Goal: Task Accomplishment & Management: Use online tool/utility

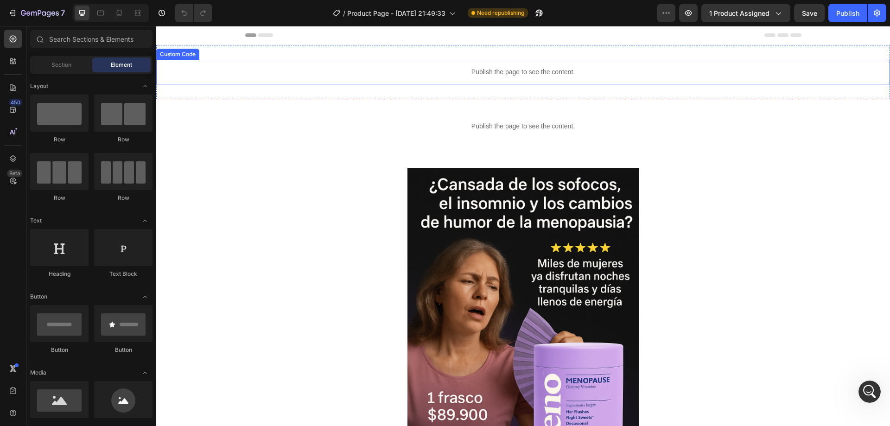
click at [512, 71] on p "Publish the page to see the content." at bounding box center [523, 72] width 734 height 10
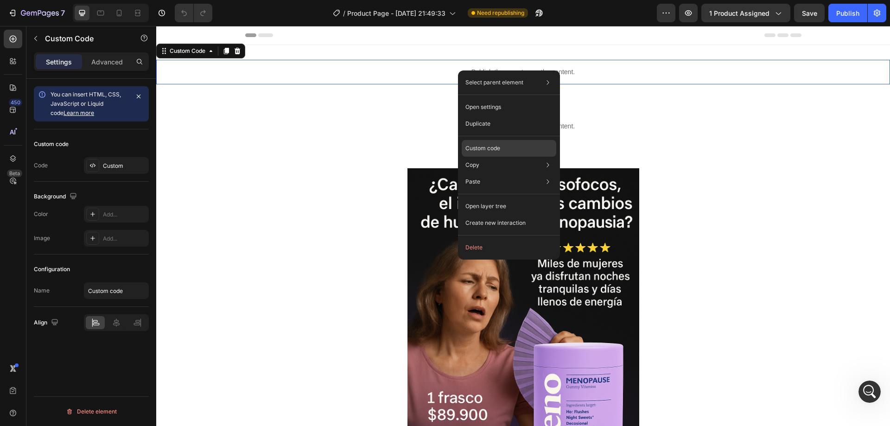
click at [493, 146] on p "Custom code" at bounding box center [482, 148] width 35 height 8
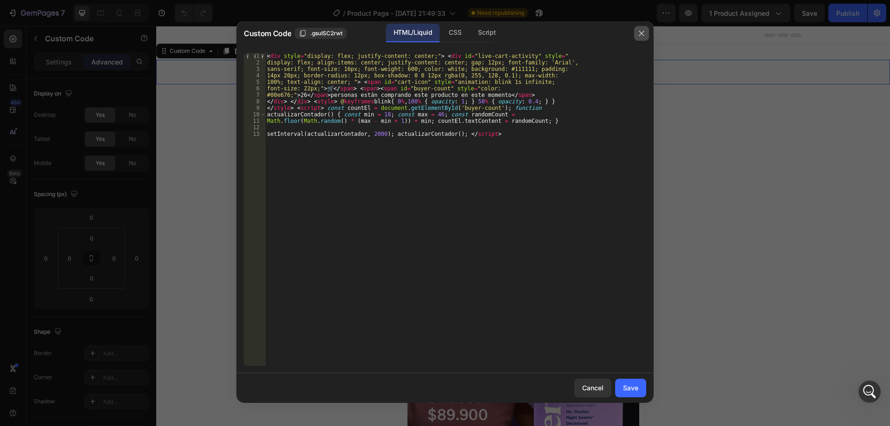
click at [642, 34] on icon "button" at bounding box center [641, 33] width 7 height 7
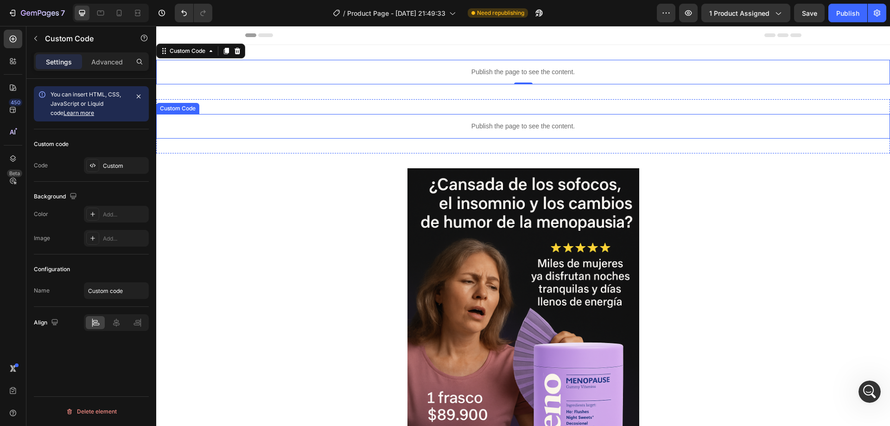
click at [532, 123] on p "Publish the page to see the content." at bounding box center [523, 126] width 734 height 10
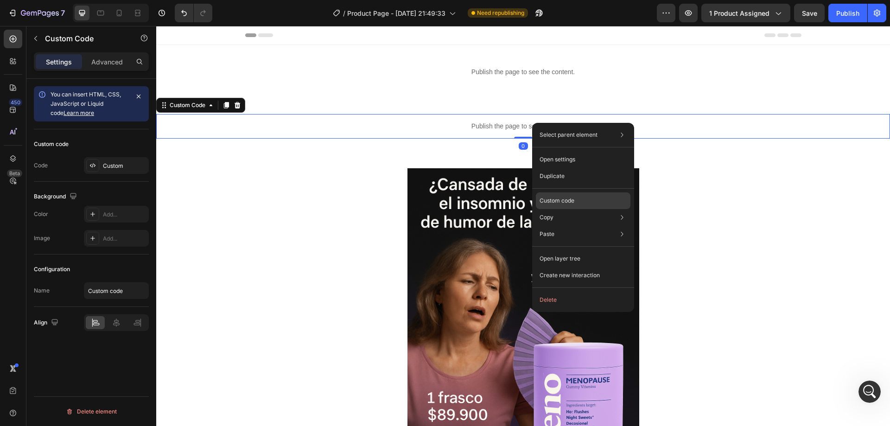
click at [562, 202] on p "Custom code" at bounding box center [557, 201] width 35 height 8
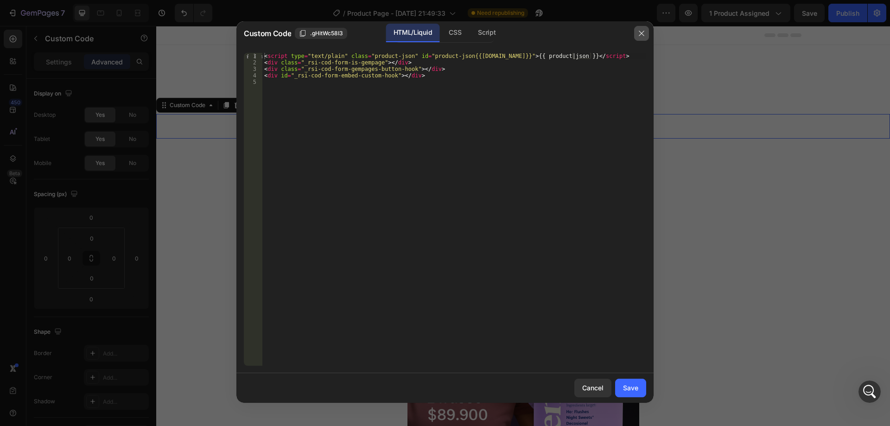
click at [640, 32] on icon "button" at bounding box center [641, 33] width 7 height 7
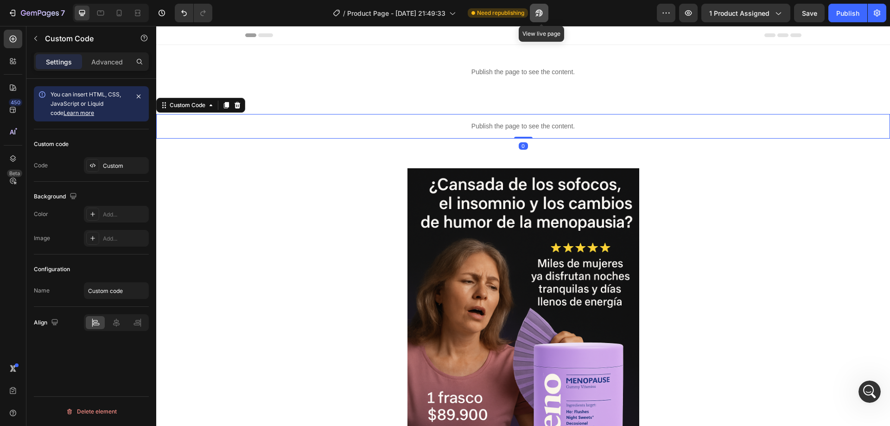
click at [543, 14] on icon "button" at bounding box center [539, 13] width 7 height 7
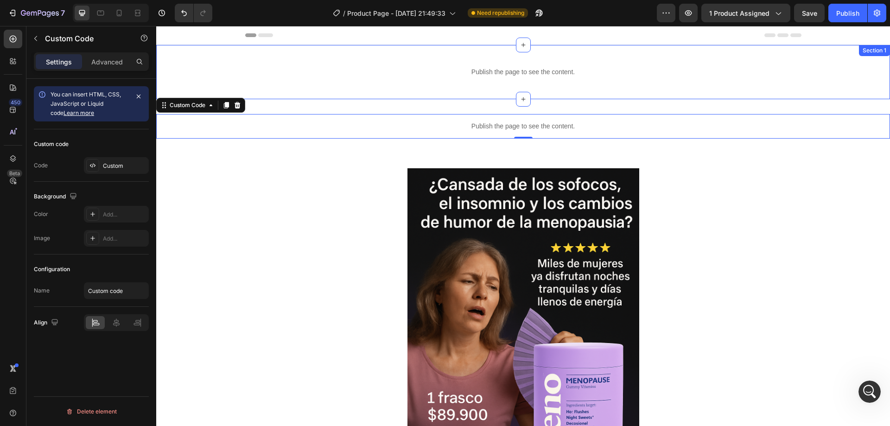
click at [510, 86] on div "Publish the page to see the content. Custom Code Section 1" at bounding box center [523, 72] width 734 height 54
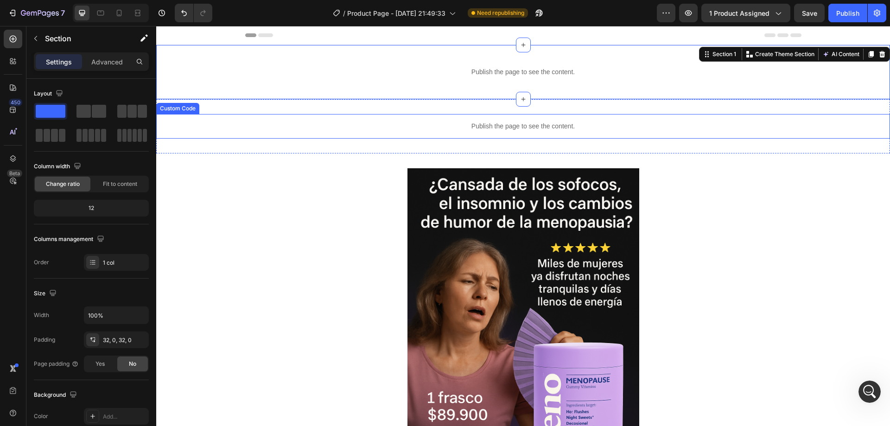
click at [501, 130] on p "Publish the page to see the content." at bounding box center [523, 126] width 734 height 10
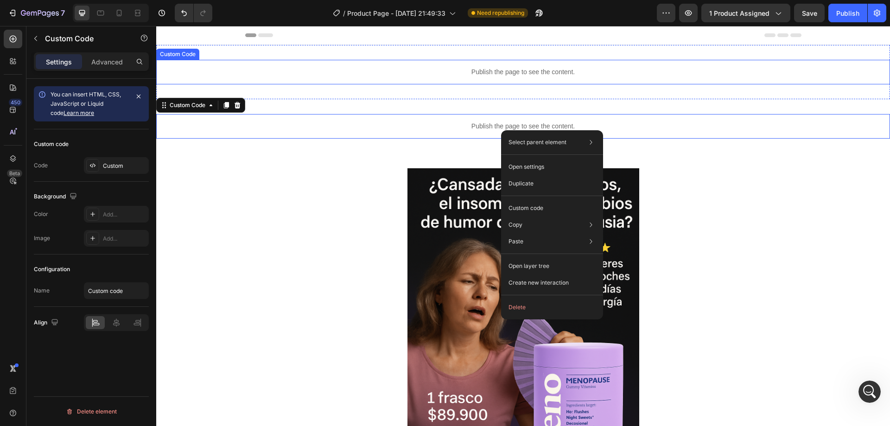
click at [493, 80] on div "Publish the page to see the content." at bounding box center [523, 72] width 734 height 25
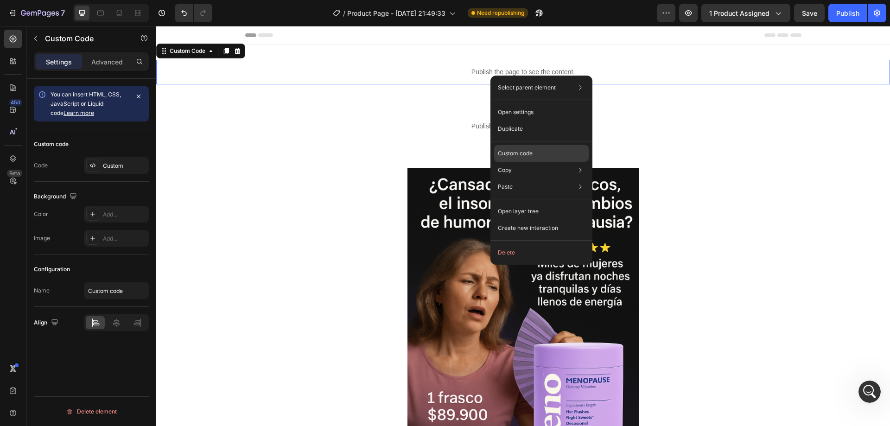
click at [517, 155] on p "Custom code" at bounding box center [515, 153] width 35 height 8
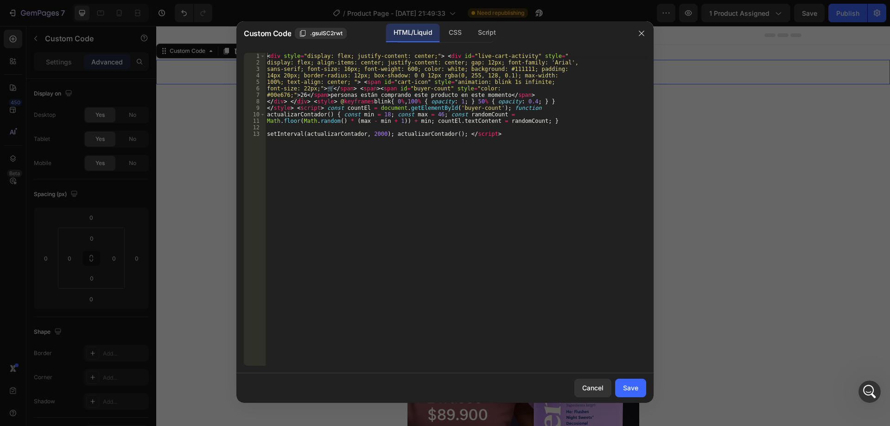
click at [474, 129] on div "< div style = "display: flex; justify-content: center;" > < div id = "live-cart…" at bounding box center [455, 216] width 381 height 326
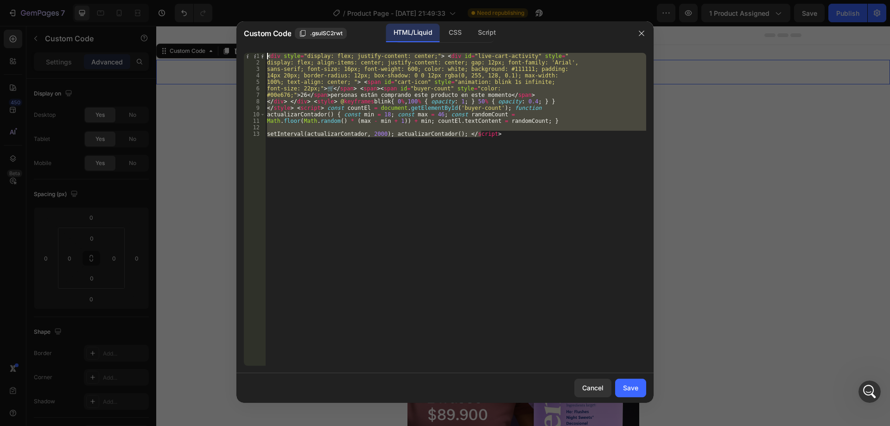
drag, startPoint x: 493, startPoint y: 137, endPoint x: 239, endPoint y: 50, distance: 268.4
click at [239, 50] on div "1 2 3 4 5 6 7 8 9 10 11 12 13 < div style = "display: flex; justify-content: ce…" at bounding box center [444, 209] width 417 height 328
type textarea "<div style="display: flex; justify-content: center;"> <div id="live-cart-activi…"
click at [640, 37] on button "button" at bounding box center [641, 33] width 15 height 15
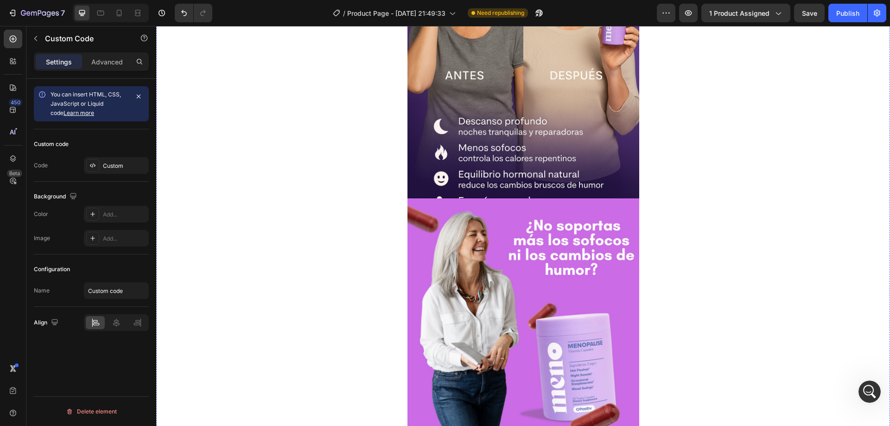
scroll to position [1762, 0]
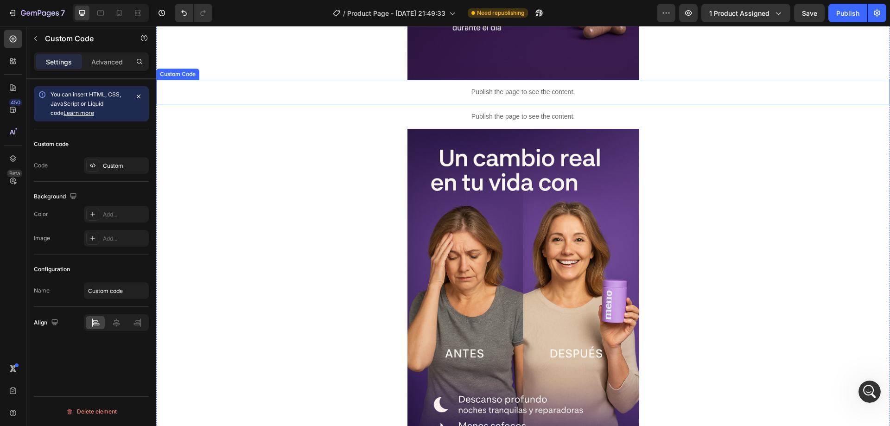
click at [496, 93] on p "Publish the page to see the content." at bounding box center [523, 92] width 734 height 10
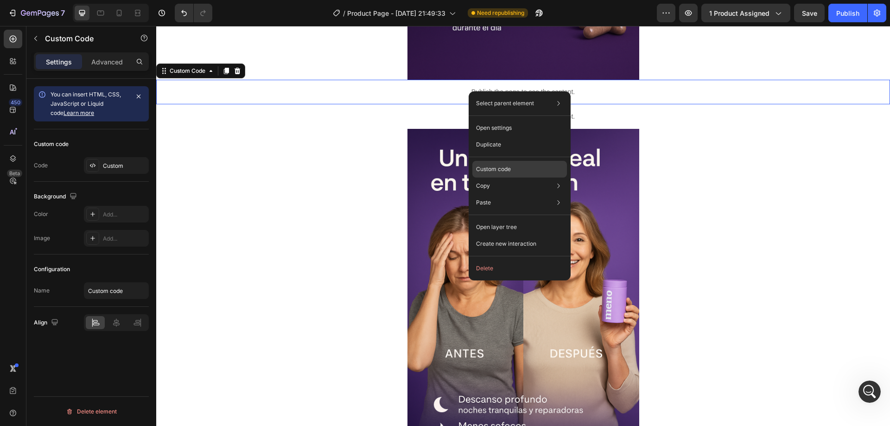
click at [503, 172] on p "Custom code" at bounding box center [493, 169] width 35 height 8
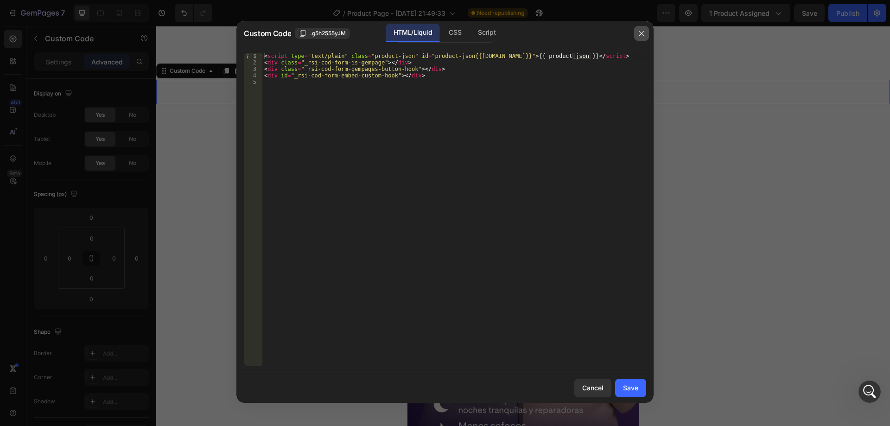
click at [644, 35] on icon "button" at bounding box center [641, 33] width 7 height 7
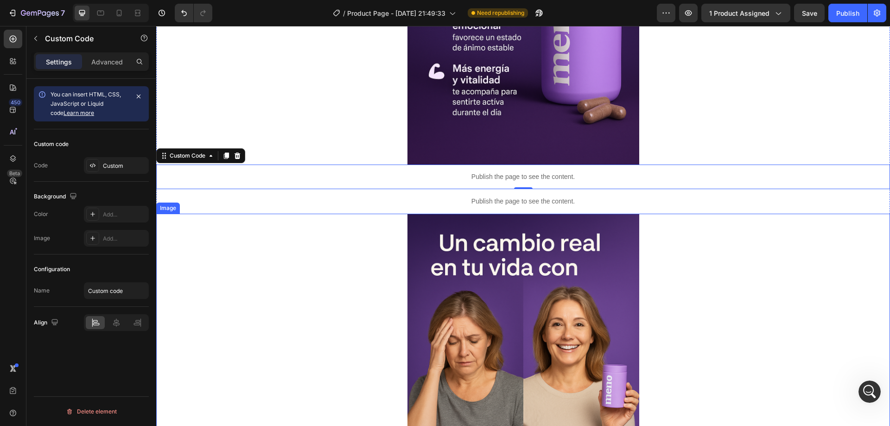
scroll to position [1530, 0]
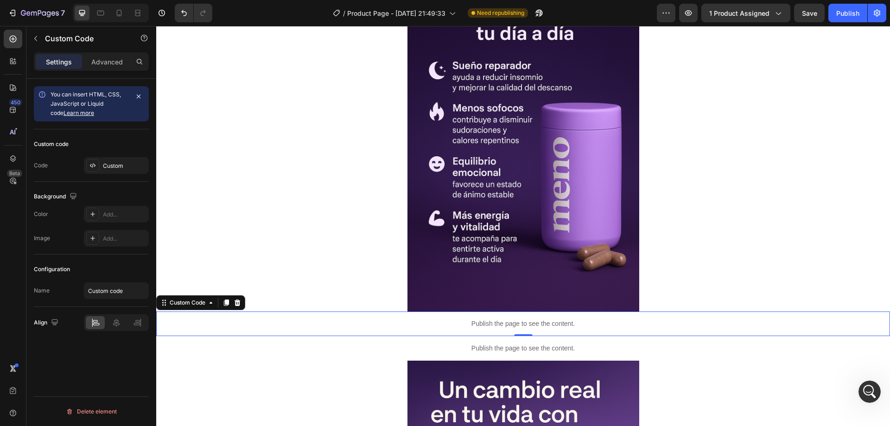
click at [378, 327] on p "Publish the page to see the content." at bounding box center [523, 324] width 734 height 10
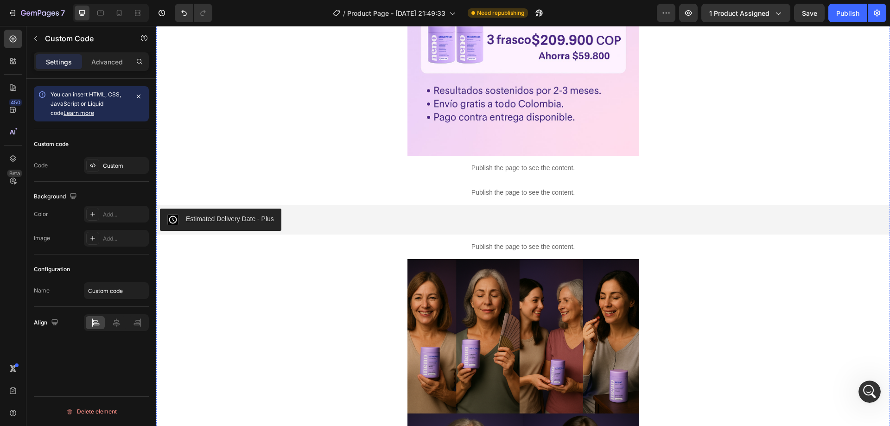
scroll to position [742, 0]
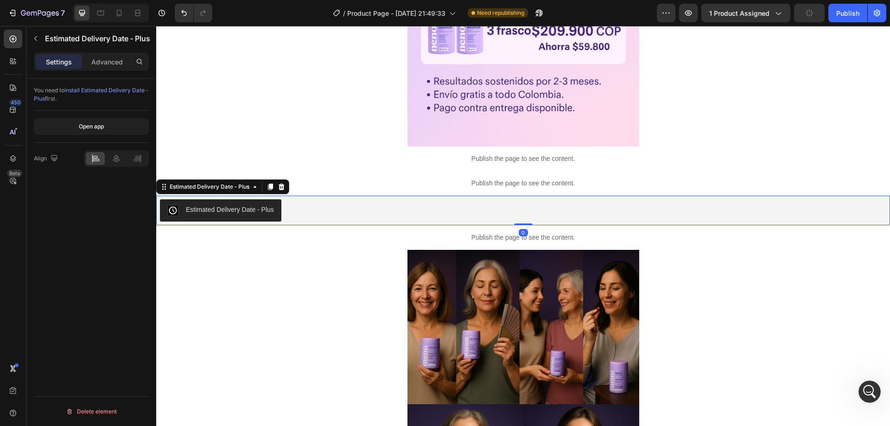
click at [384, 218] on div "Estimated Delivery Date ‑ Plus" at bounding box center [523, 210] width 726 height 22
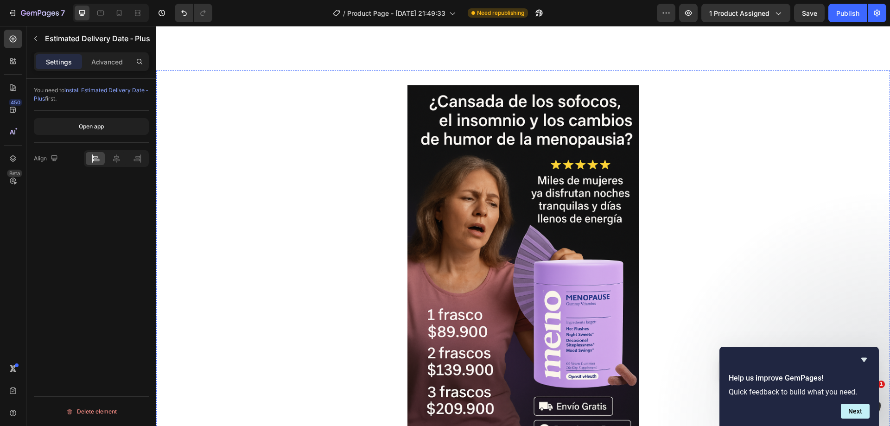
scroll to position [0, 0]
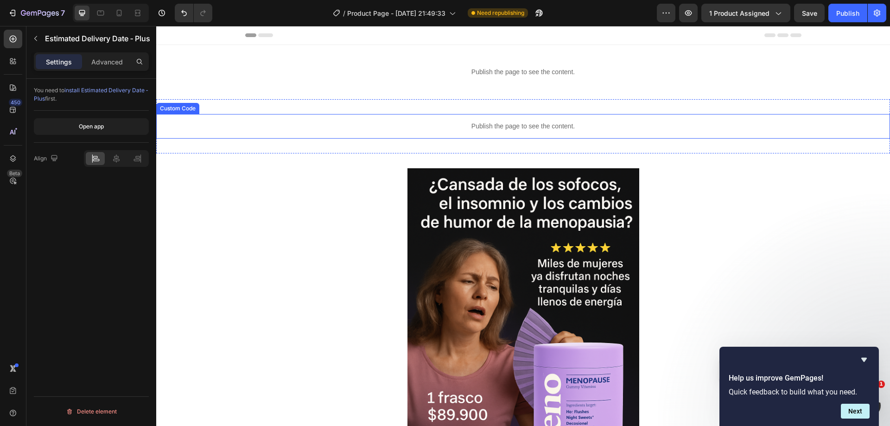
click at [553, 120] on div "Publish the page to see the content." at bounding box center [523, 126] width 734 height 25
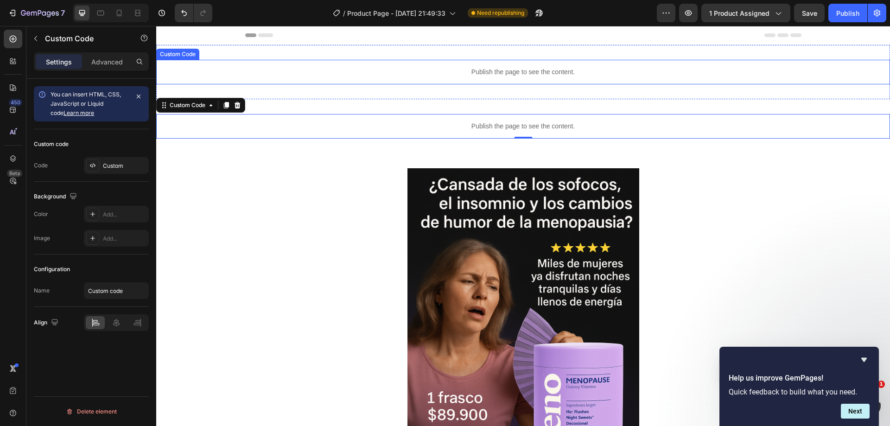
click at [567, 77] on div "Publish the page to see the content." at bounding box center [523, 72] width 734 height 25
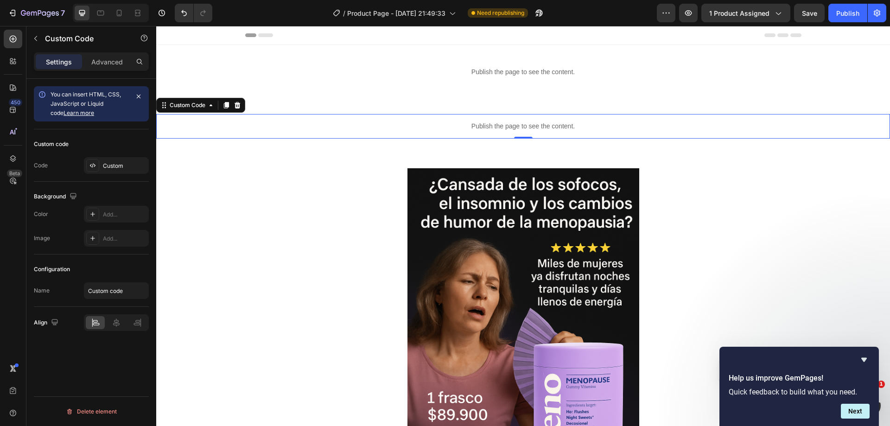
click at [545, 127] on p "Publish the page to see the content." at bounding box center [523, 126] width 734 height 10
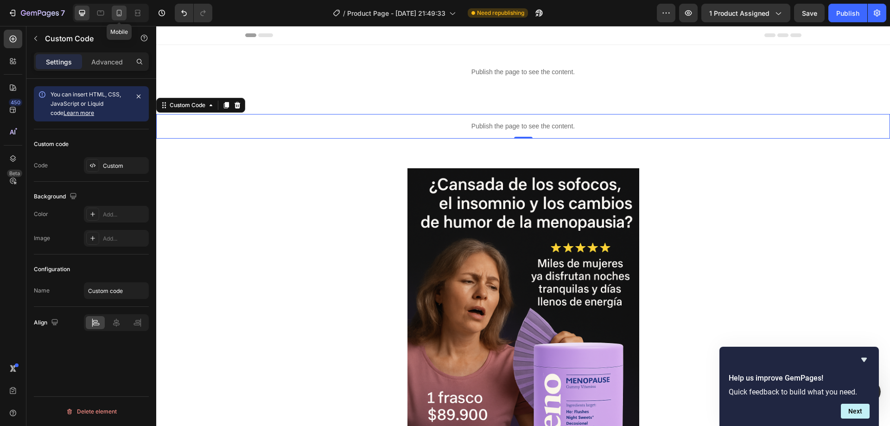
click at [114, 14] on div at bounding box center [119, 13] width 15 height 15
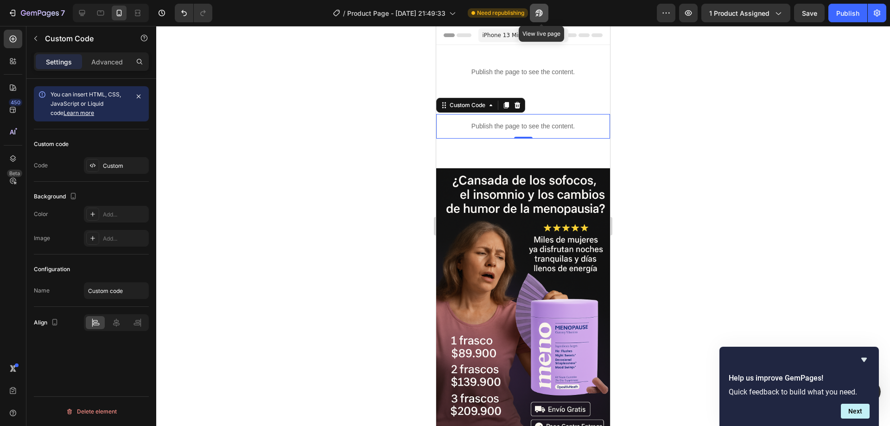
click at [538, 15] on icon "button" at bounding box center [537, 15] width 2 height 2
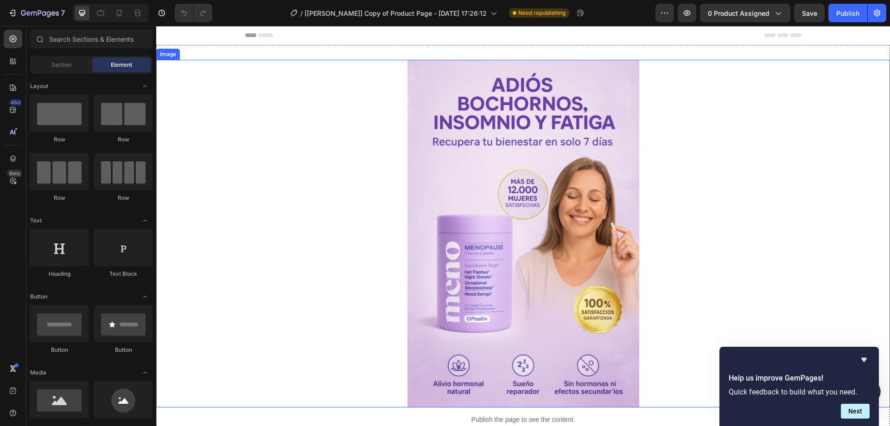
click at [497, 107] on img at bounding box center [523, 234] width 232 height 348
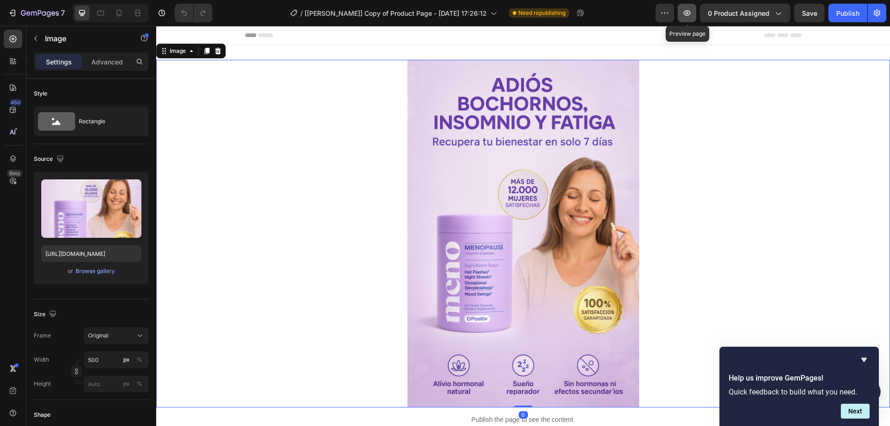
click at [686, 18] on button "button" at bounding box center [687, 13] width 19 height 19
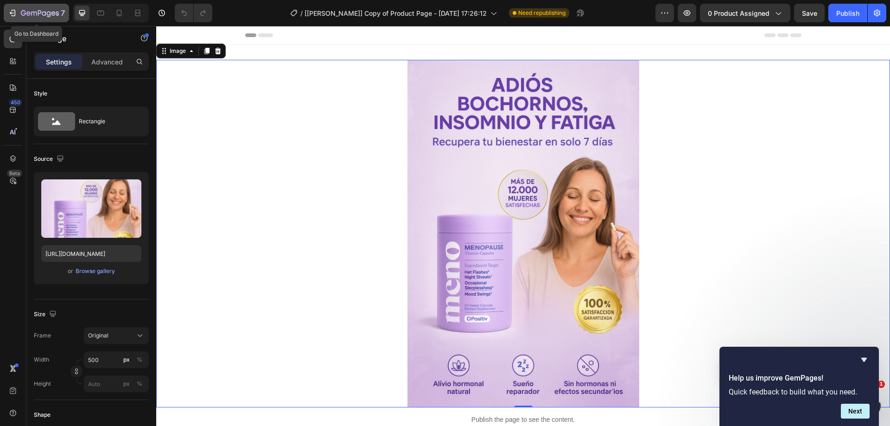
click at [25, 13] on icon "button" at bounding box center [40, 14] width 38 height 8
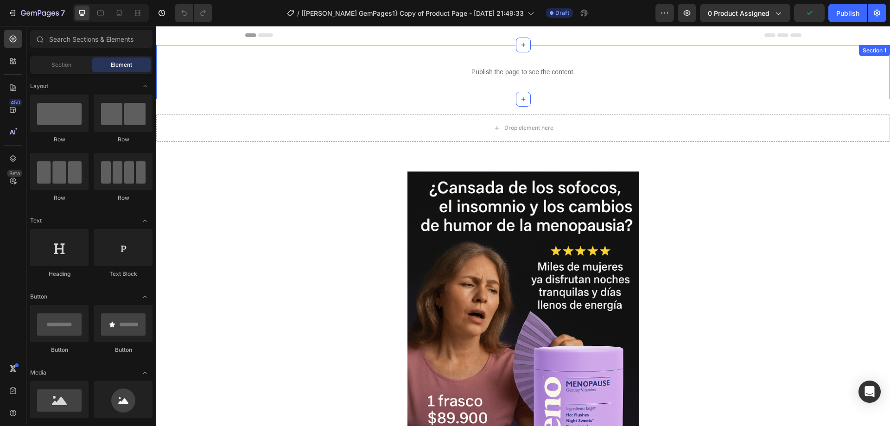
click at [484, 89] on div "Publish the page to see the content. Custom Code Section 1" at bounding box center [523, 72] width 734 height 54
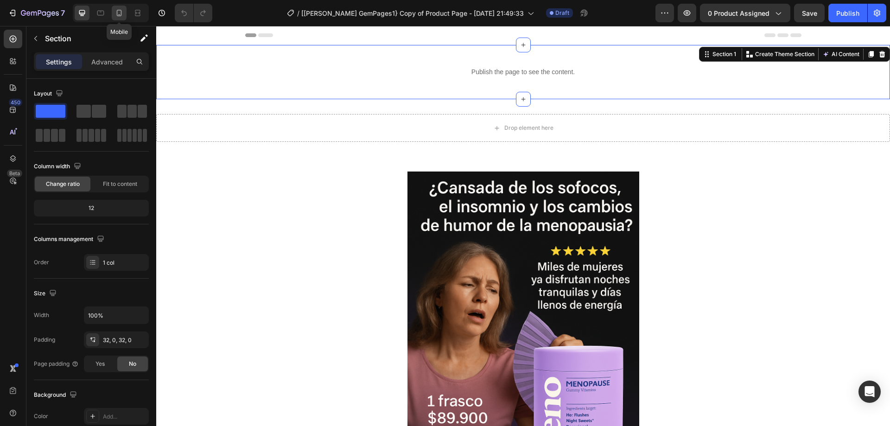
click at [114, 16] on div at bounding box center [119, 13] width 15 height 15
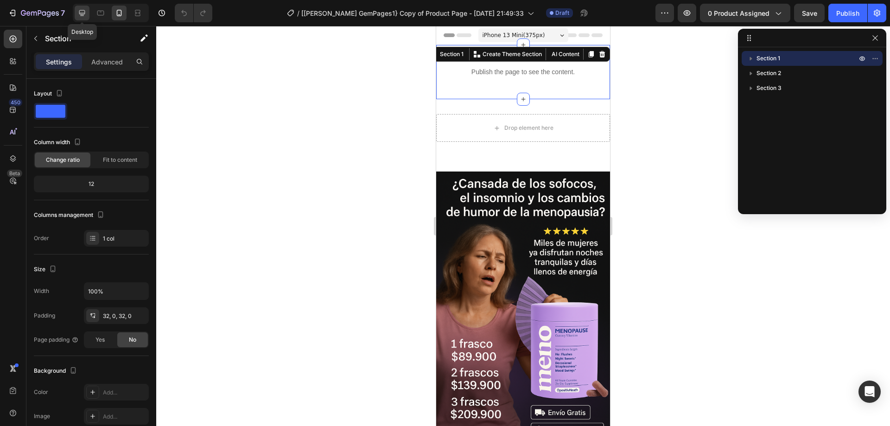
click at [78, 12] on icon at bounding box center [81, 12] width 9 height 9
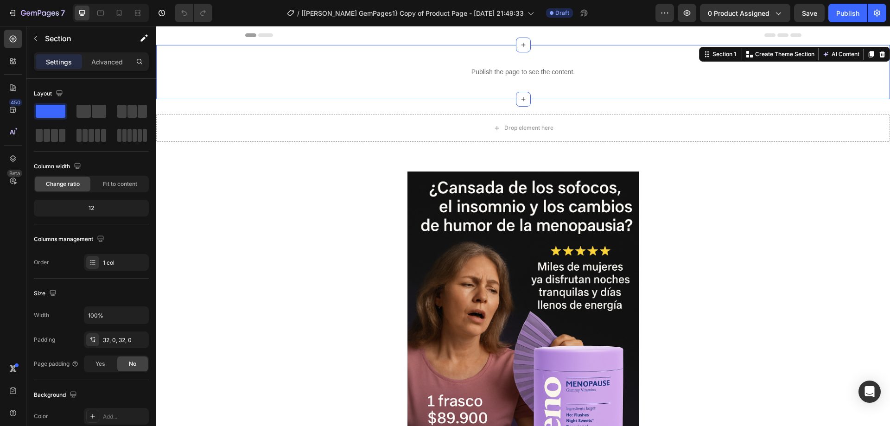
click at [579, 54] on div "Publish the page to see the content. Custom Code Section 1 You can create reusa…" at bounding box center [523, 72] width 734 height 54
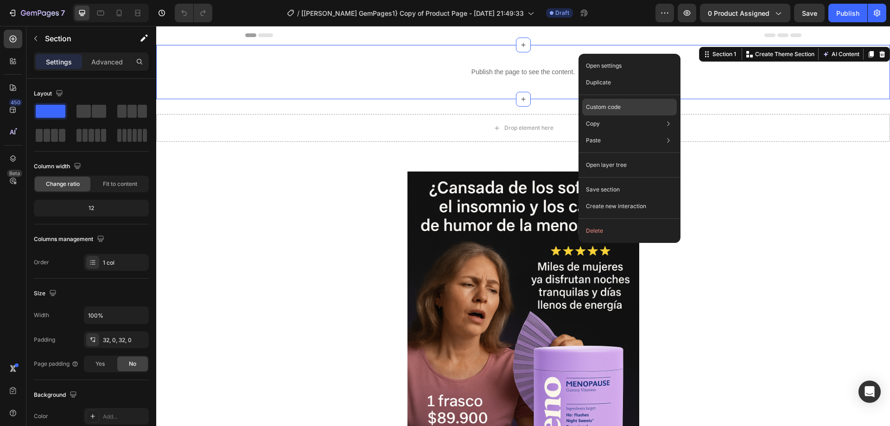
click at [621, 108] on div "Custom code" at bounding box center [629, 107] width 95 height 17
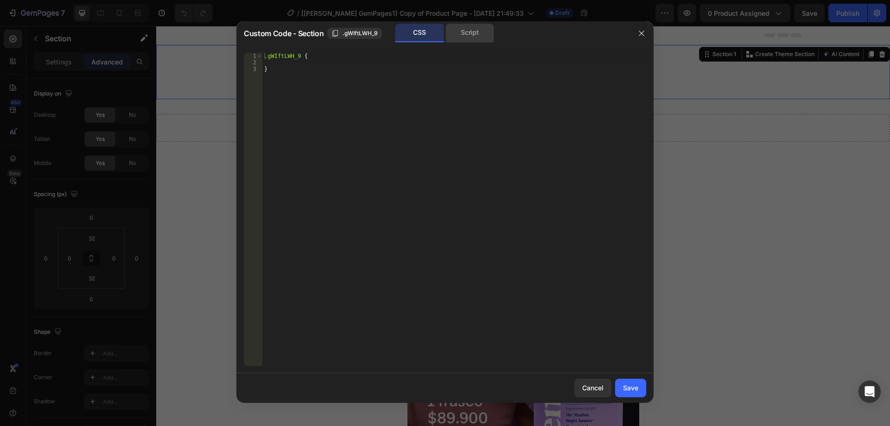
click at [469, 37] on div "Script" at bounding box center [470, 33] width 49 height 19
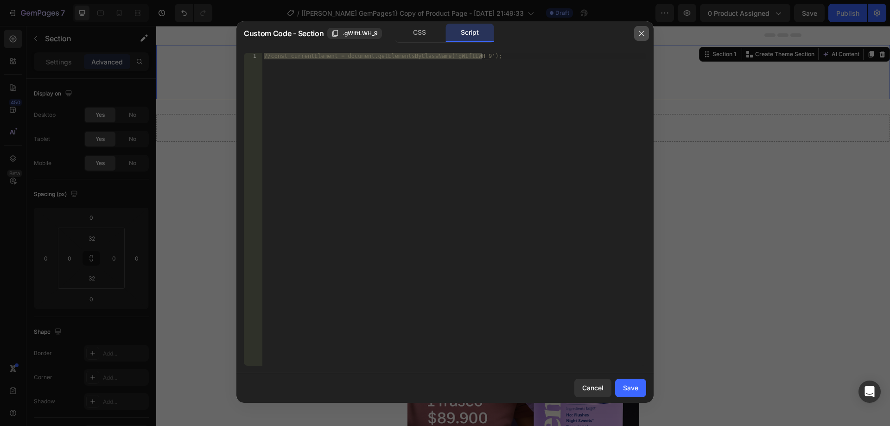
click at [639, 33] on icon "button" at bounding box center [641, 33] width 7 height 7
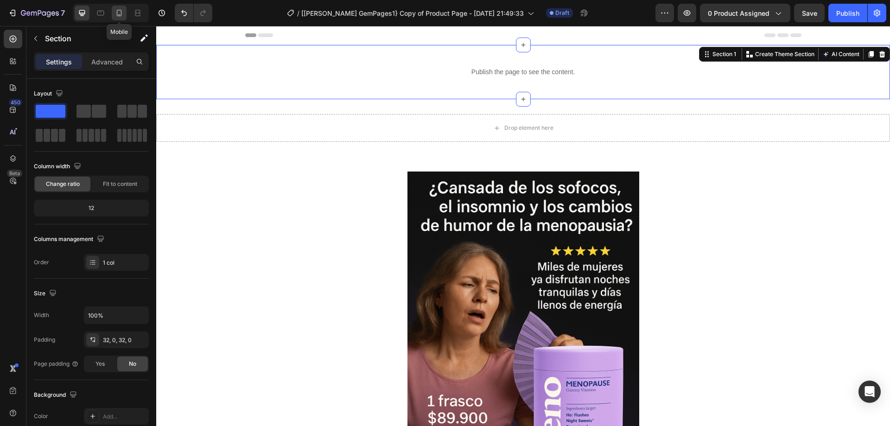
click at [121, 13] on icon at bounding box center [119, 13] width 5 height 6
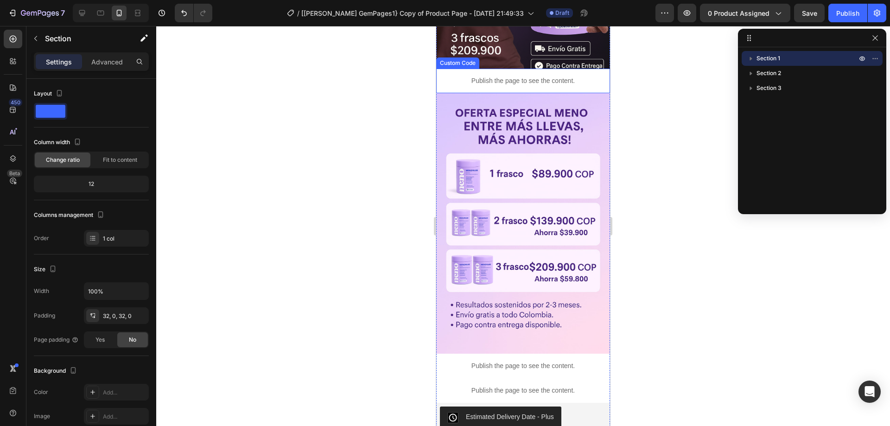
scroll to position [371, 0]
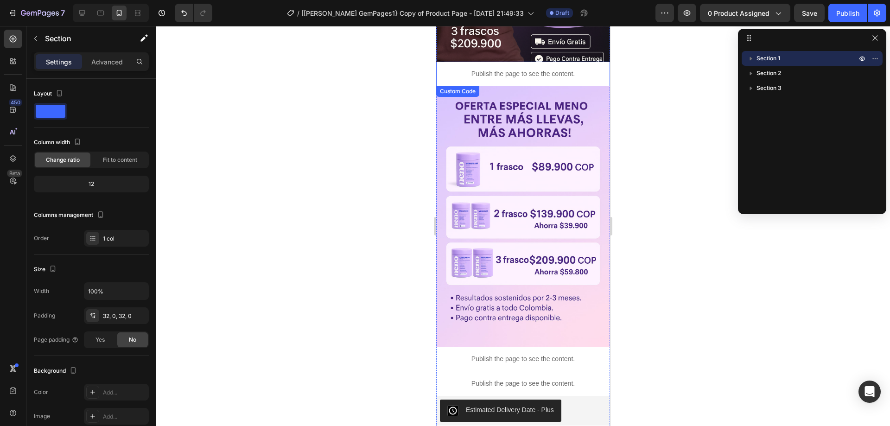
click at [535, 69] on p "Publish the page to see the content." at bounding box center [523, 74] width 174 height 10
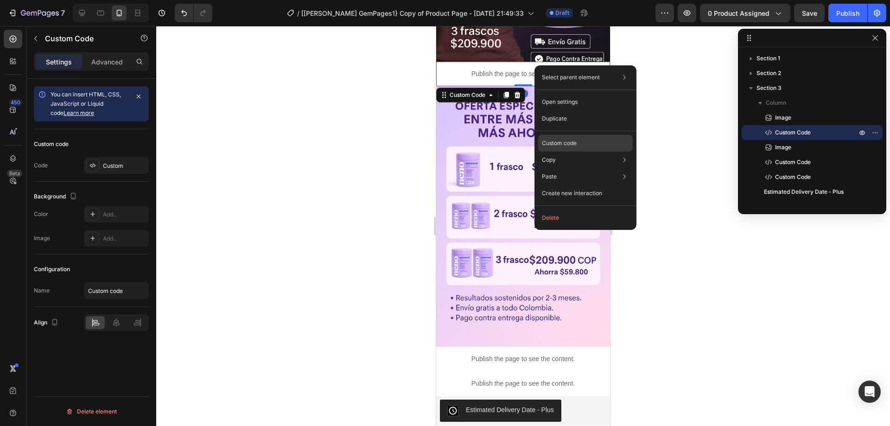
click at [559, 139] on div "Custom code" at bounding box center [585, 143] width 95 height 17
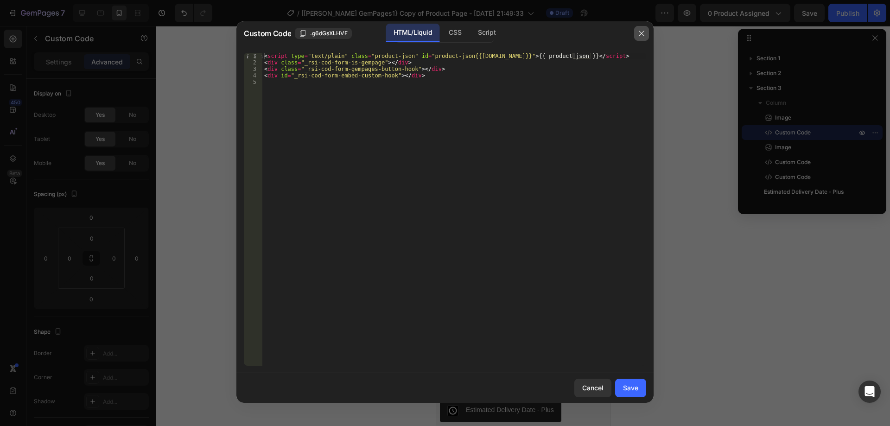
click at [638, 33] on icon "button" at bounding box center [641, 33] width 7 height 7
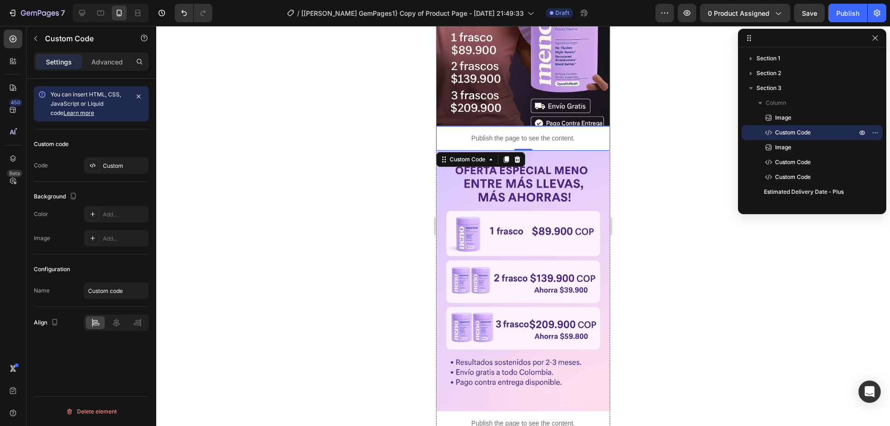
scroll to position [232, 0]
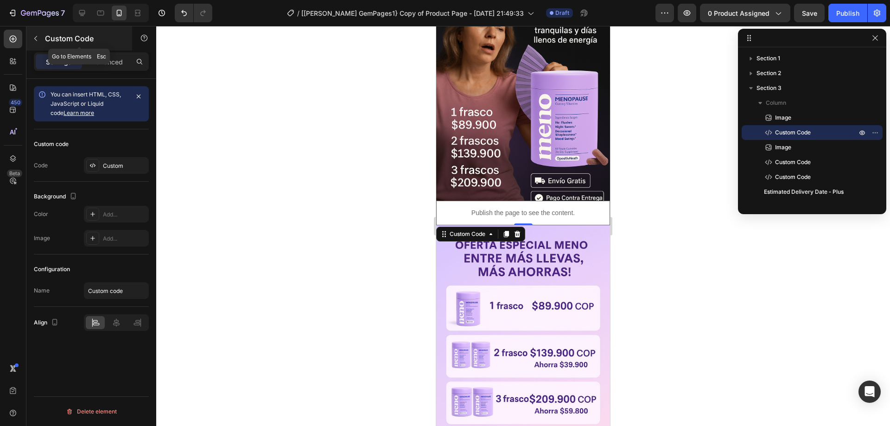
click at [35, 38] on icon "button" at bounding box center [35, 38] width 7 height 7
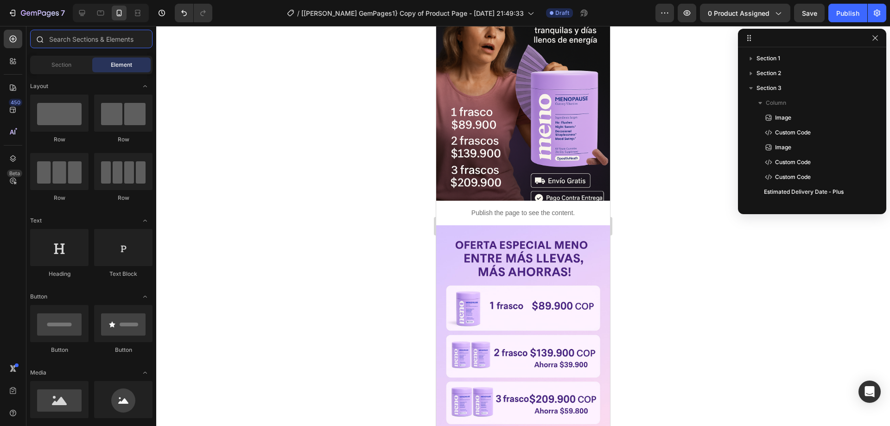
click at [90, 39] on input "text" at bounding box center [91, 39] width 122 height 19
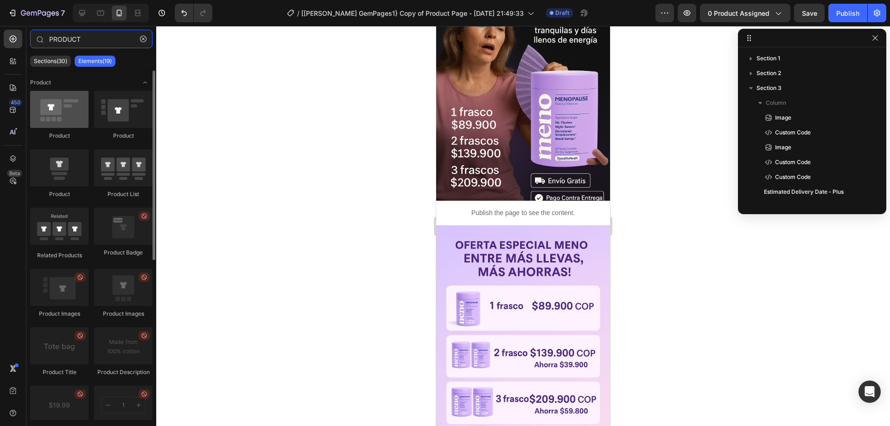
type input "PRODUCT"
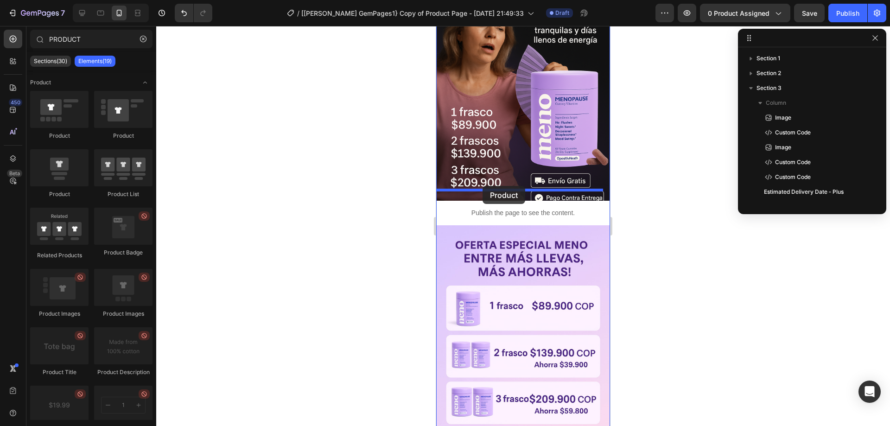
drag, startPoint x: 496, startPoint y: 135, endPoint x: 483, endPoint y: 186, distance: 52.6
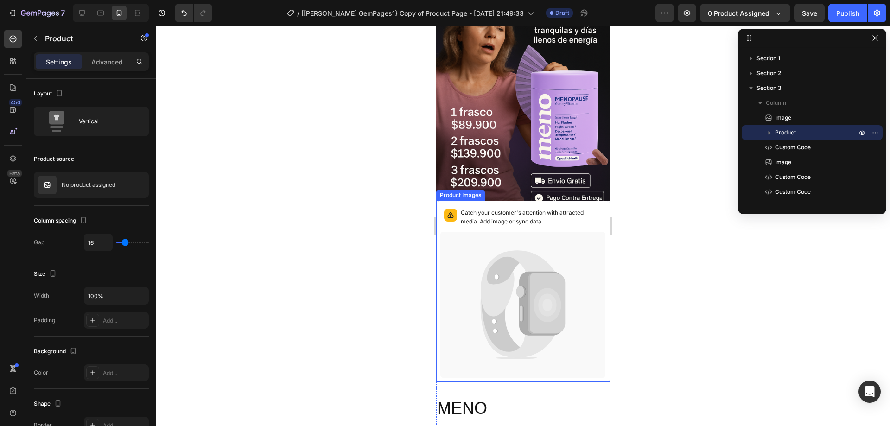
click at [470, 209] on p "Catch your customer's attention with attracted media. Add image or sync data" at bounding box center [531, 218] width 141 height 18
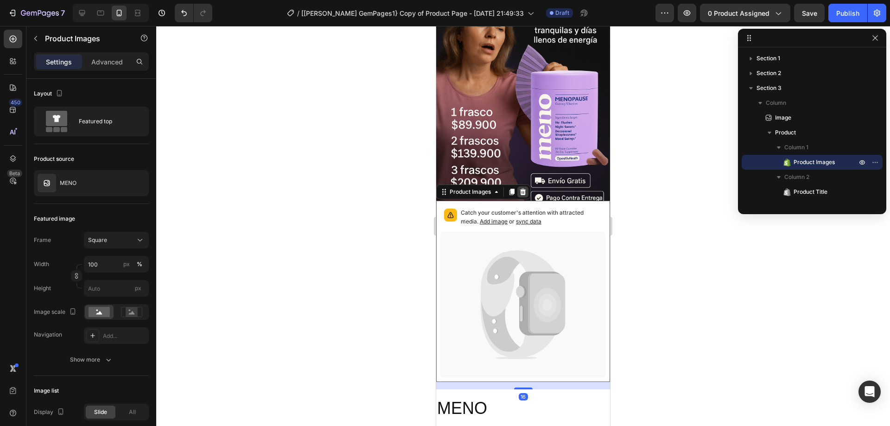
click at [522, 188] on icon at bounding box center [522, 191] width 7 height 7
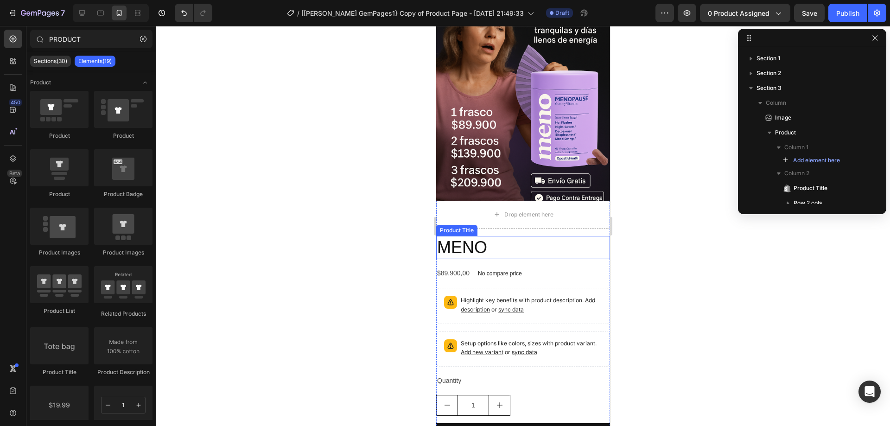
click at [484, 236] on h2 "MENO" at bounding box center [523, 248] width 174 height 24
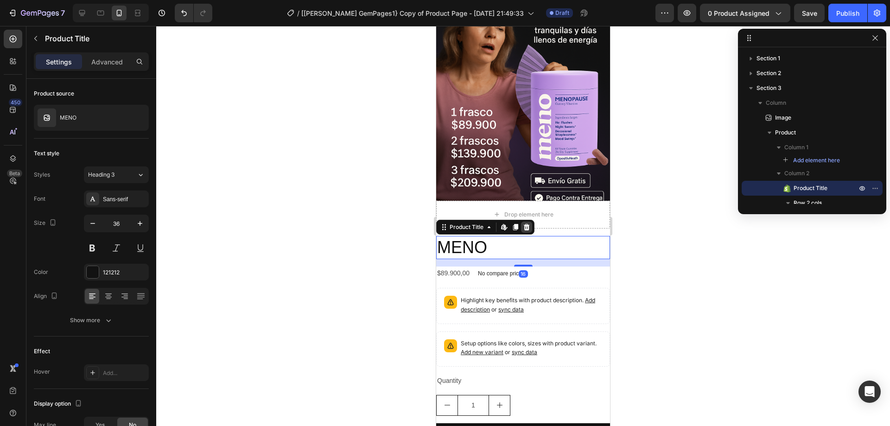
click at [528, 223] on icon at bounding box center [526, 226] width 7 height 7
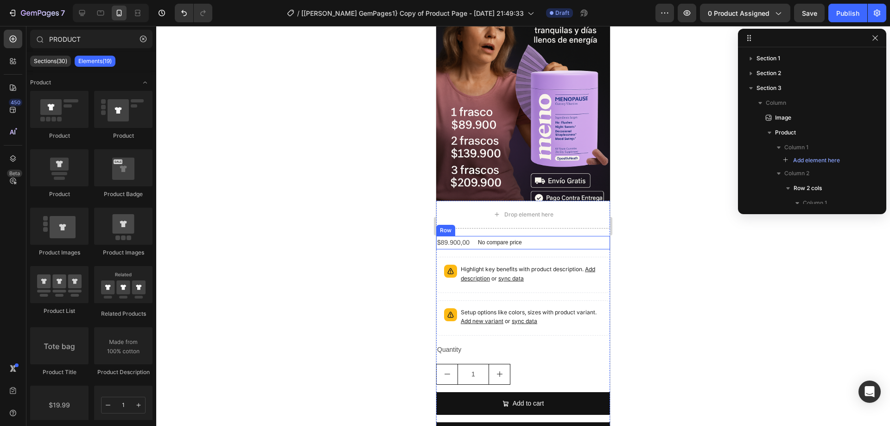
click at [529, 236] on div "$89.900,00 Product Price Product Price No compare price Product Price Row" at bounding box center [523, 242] width 174 height 13
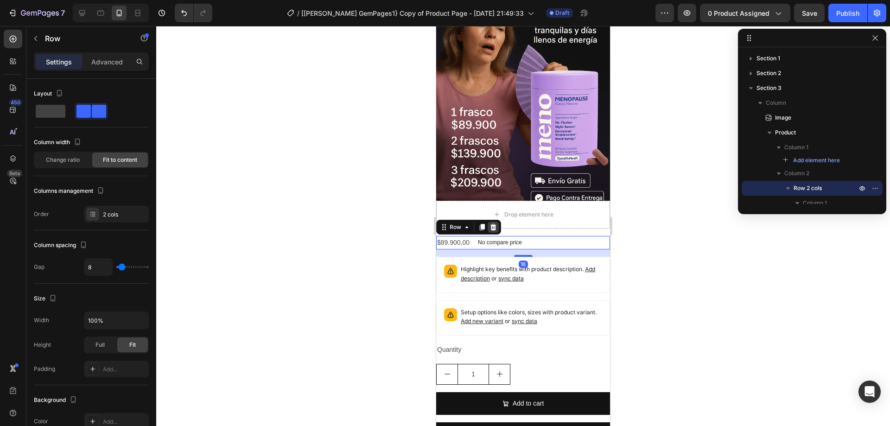
click at [495, 223] on icon at bounding box center [493, 226] width 6 height 6
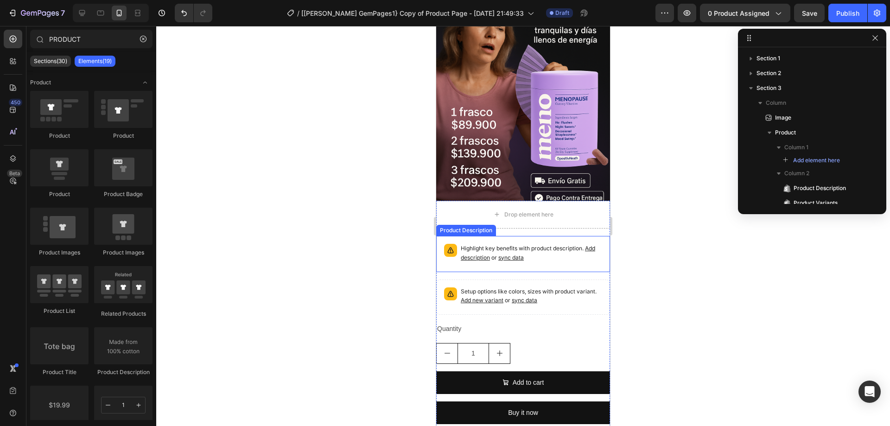
click at [540, 240] on div "Highlight key benefits with product description. Add description or sync data" at bounding box center [523, 254] width 166 height 28
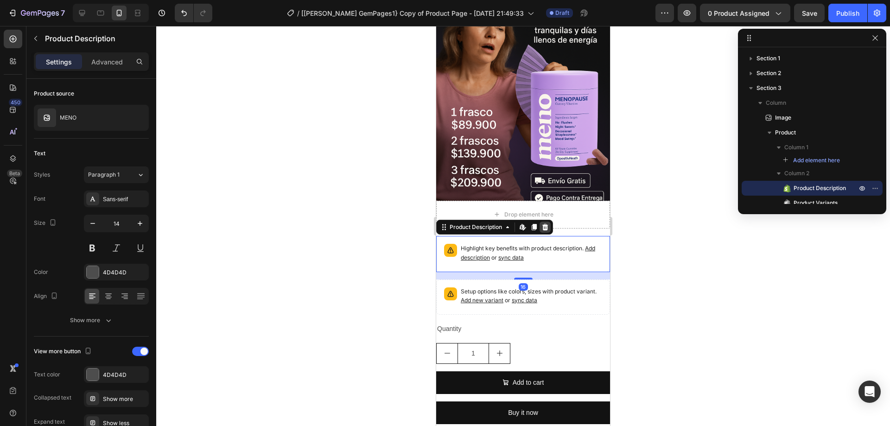
click at [544, 223] on icon at bounding box center [545, 226] width 6 height 6
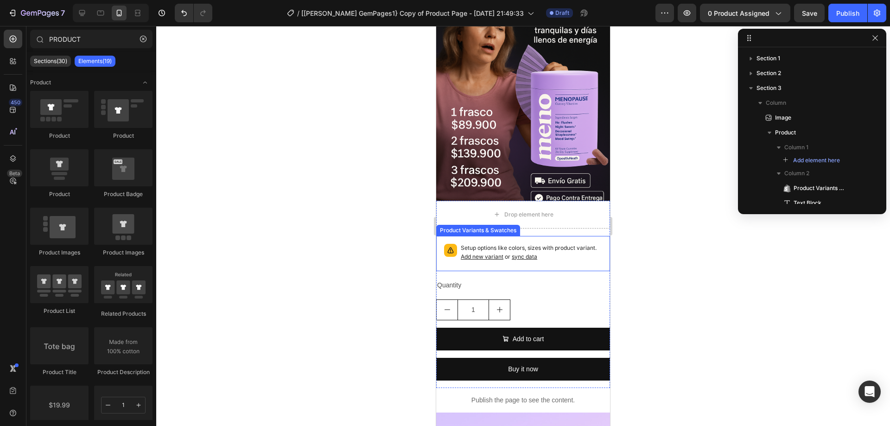
click at [535, 240] on div "Setup options like colors, sizes with product variant. Add new variant or sync …" at bounding box center [523, 253] width 166 height 27
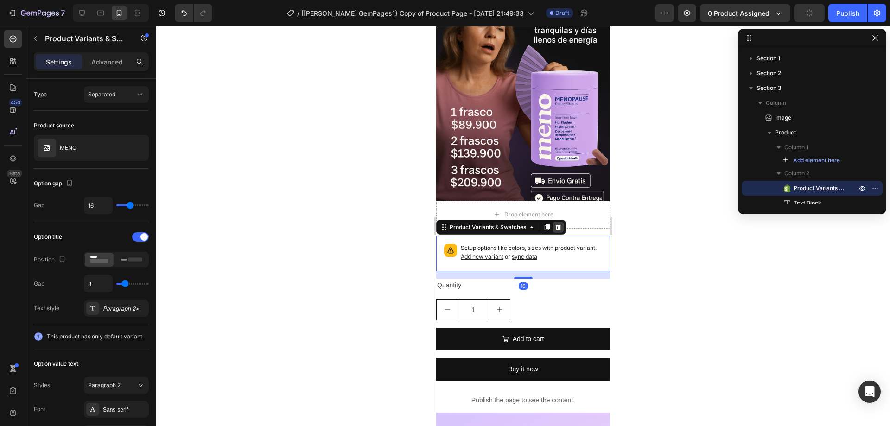
click at [558, 223] on icon at bounding box center [558, 226] width 6 height 6
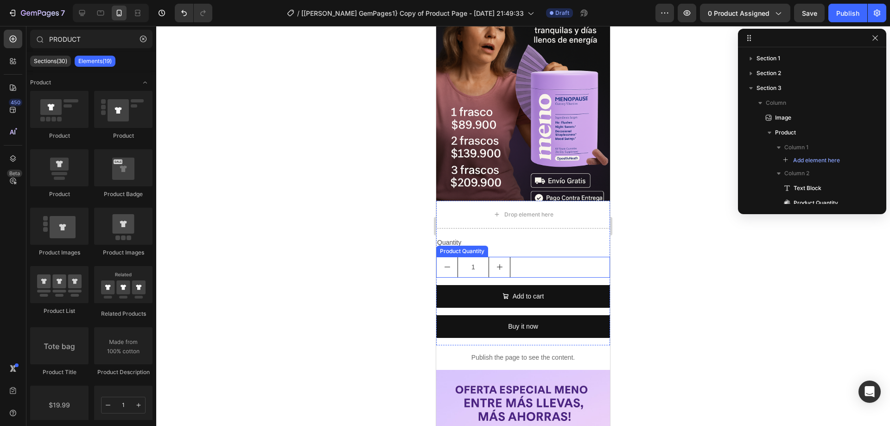
click at [500, 257] on button "increment" at bounding box center [499, 267] width 21 height 20
type input "2"
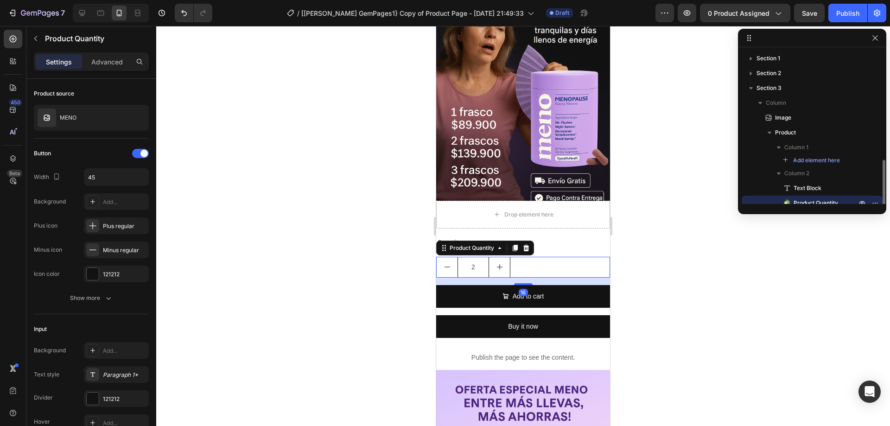
scroll to position [83, 0]
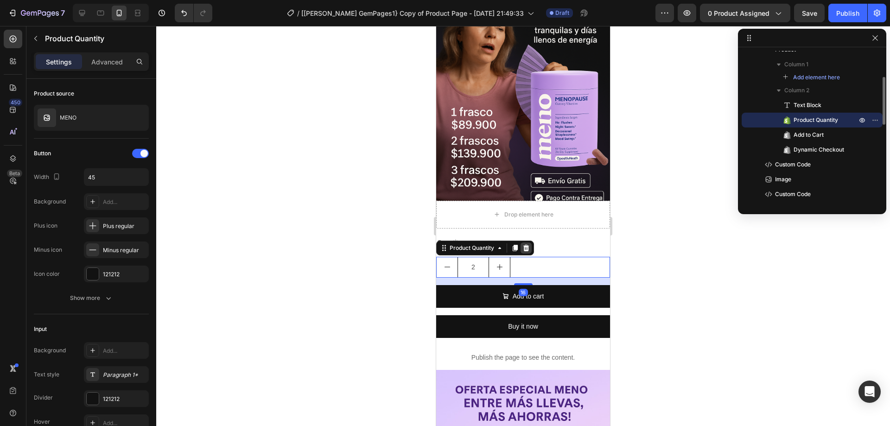
click at [527, 245] on icon at bounding box center [526, 248] width 6 height 6
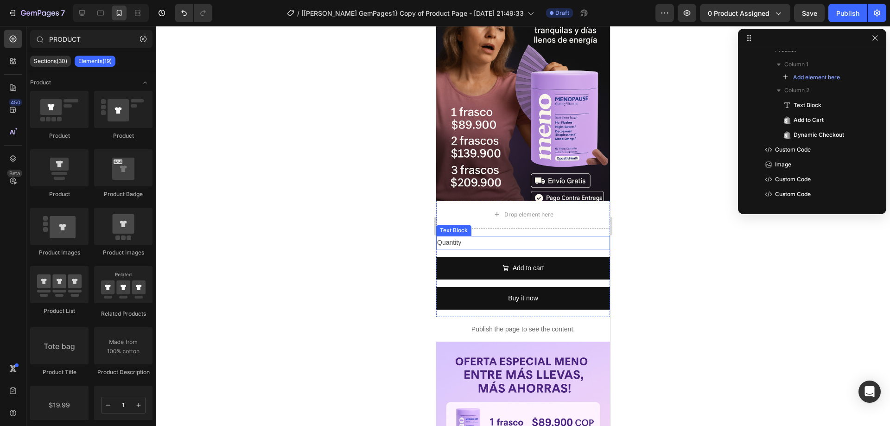
click at [479, 236] on div "Quantity" at bounding box center [523, 242] width 174 height 13
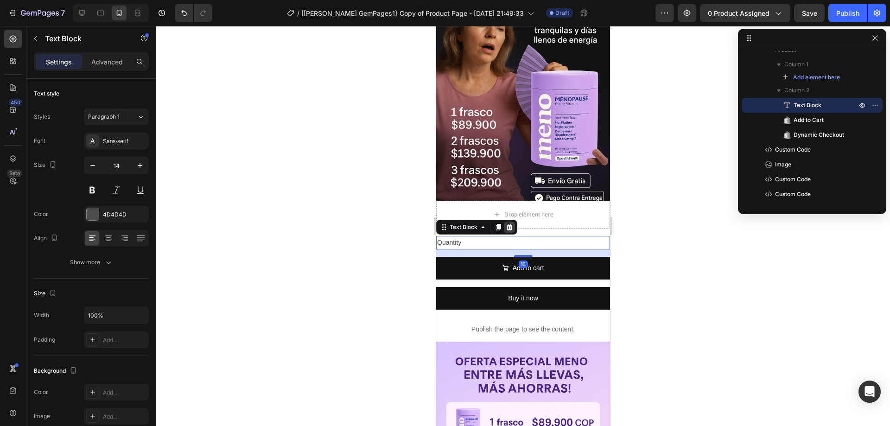
click at [513, 223] on icon at bounding box center [509, 226] width 7 height 7
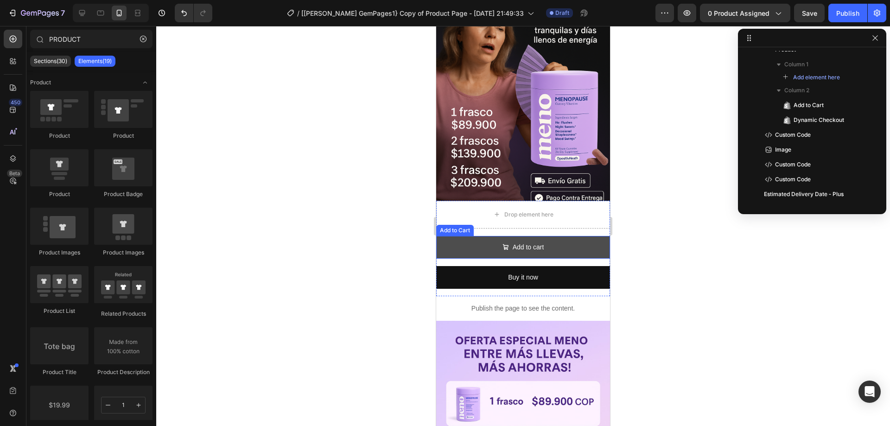
click at [552, 239] on button "Add to cart" at bounding box center [523, 247] width 174 height 23
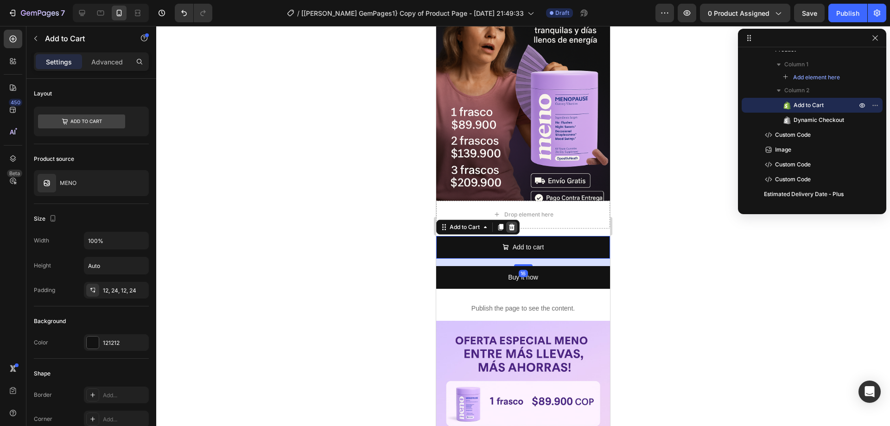
click at [513, 223] on icon at bounding box center [511, 226] width 7 height 7
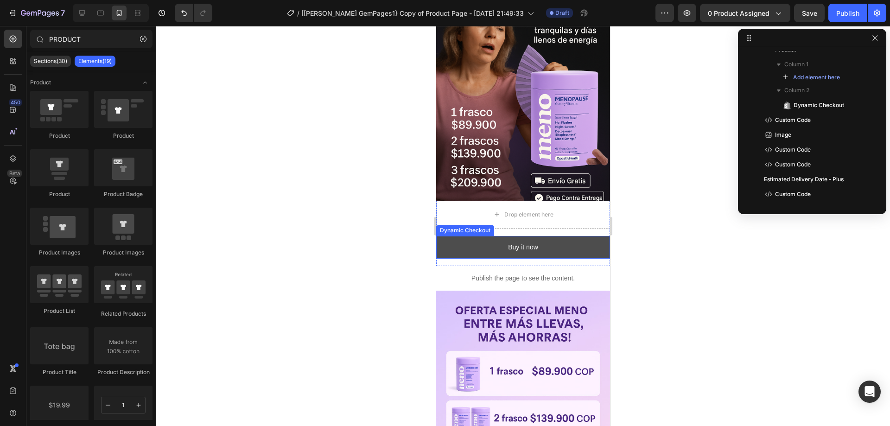
click at [549, 236] on button "Buy it now" at bounding box center [523, 247] width 174 height 23
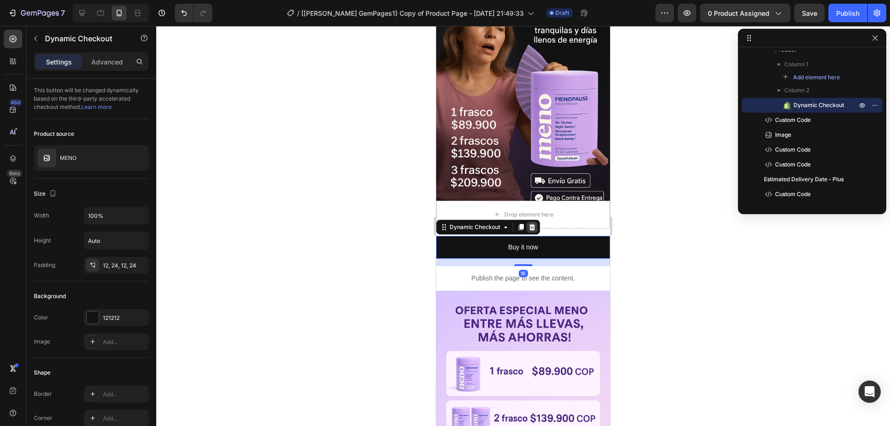
click at [531, 223] on icon at bounding box center [532, 226] width 6 height 6
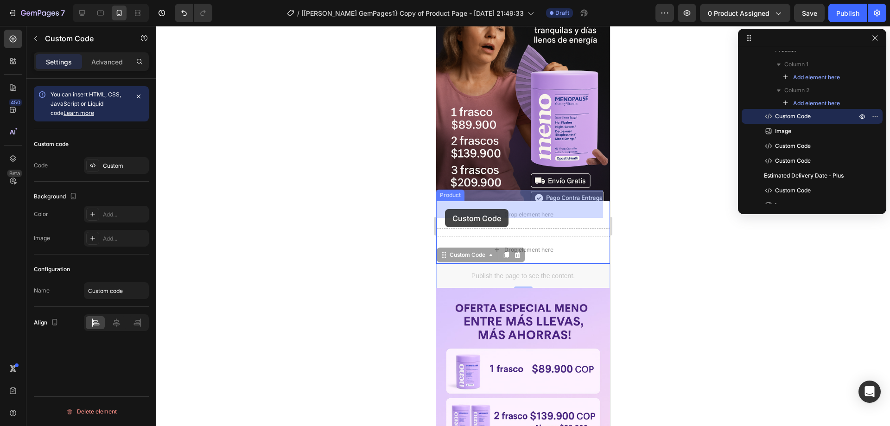
drag, startPoint x: 441, startPoint y: 249, endPoint x: 445, endPoint y: 209, distance: 40.5
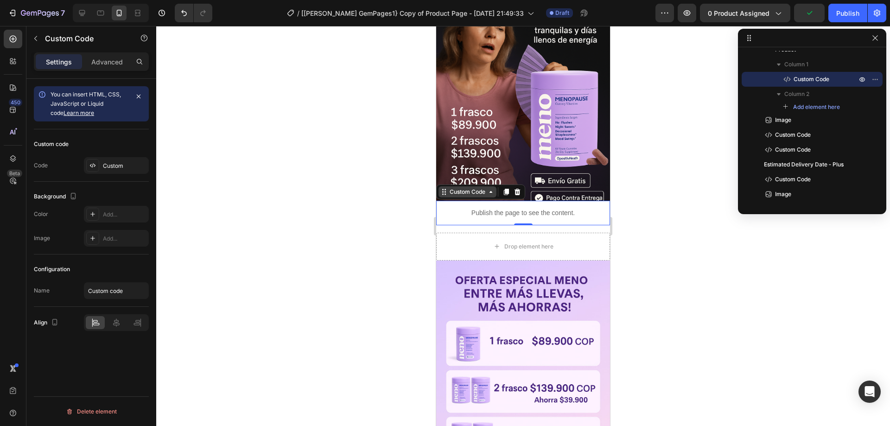
click at [444, 188] on icon at bounding box center [443, 191] width 7 height 7
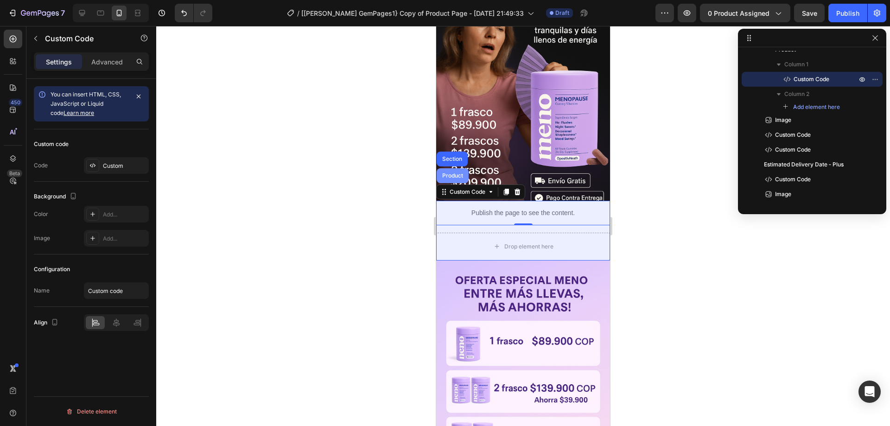
click at [448, 173] on div "Product" at bounding box center [452, 176] width 25 height 6
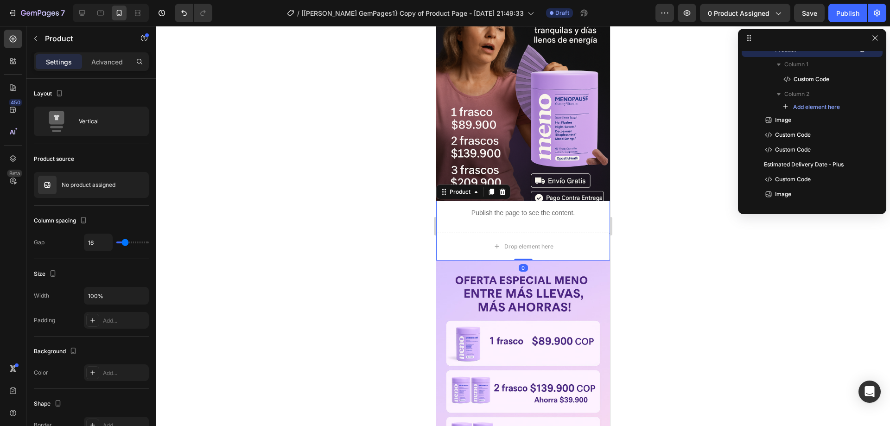
scroll to position [13, 0]
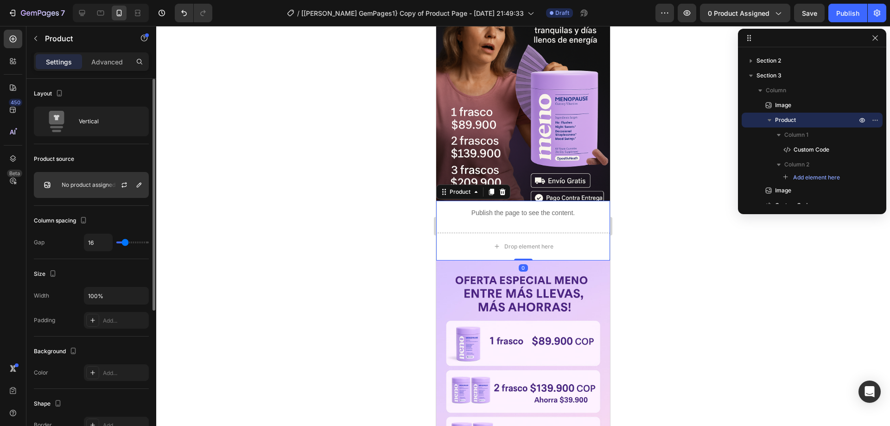
click at [96, 191] on div "No product assigned" at bounding box center [91, 185] width 115 height 26
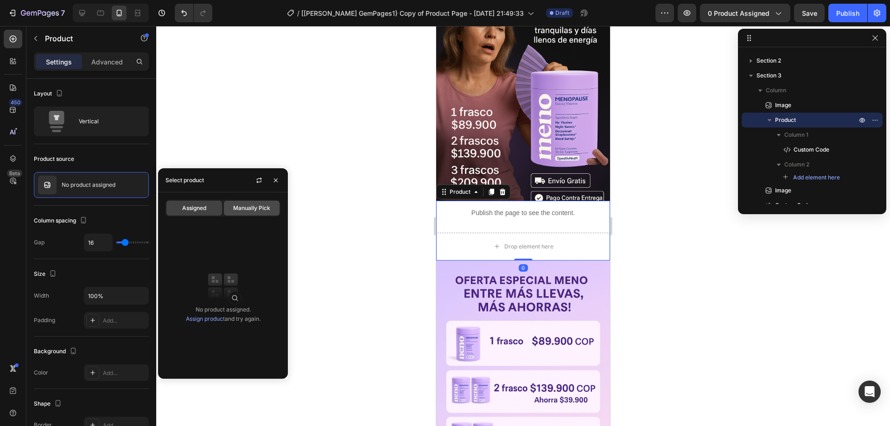
click at [255, 211] on span "Manually Pick" at bounding box center [251, 208] width 37 height 8
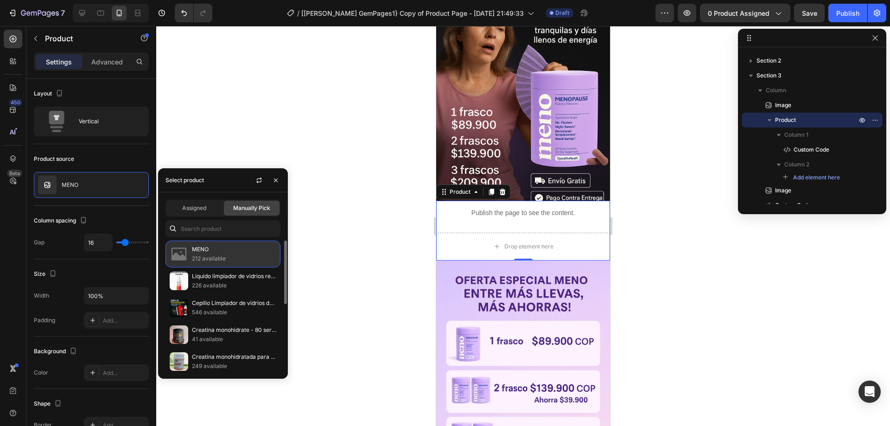
click at [222, 259] on p "212 available" at bounding box center [234, 258] width 84 height 9
click at [848, 14] on div "Publish" at bounding box center [847, 13] width 23 height 10
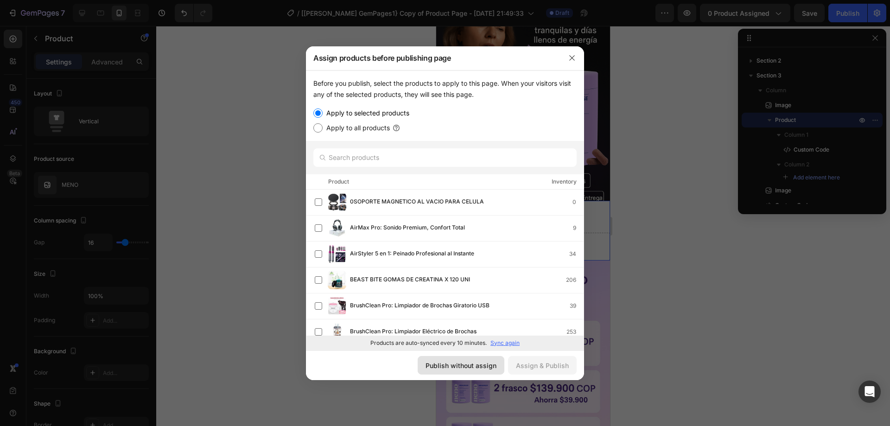
click at [479, 369] on div "Publish without assign" at bounding box center [461, 366] width 71 height 10
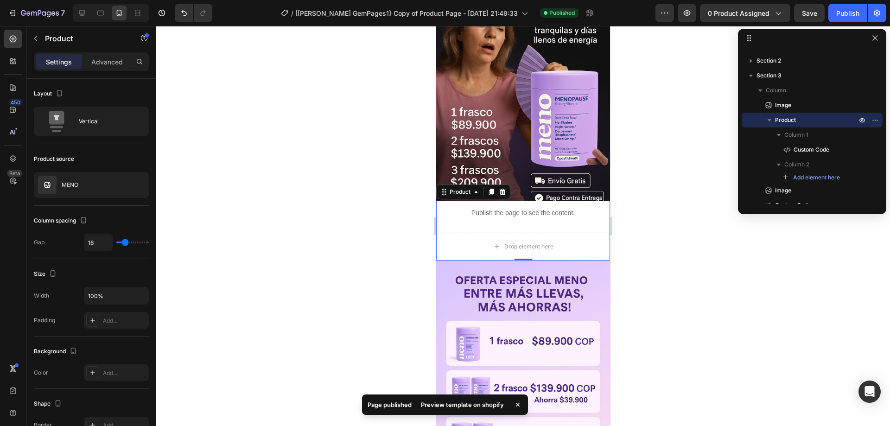
click at [479, 406] on div "Preview template on shopify" at bounding box center [462, 404] width 94 height 13
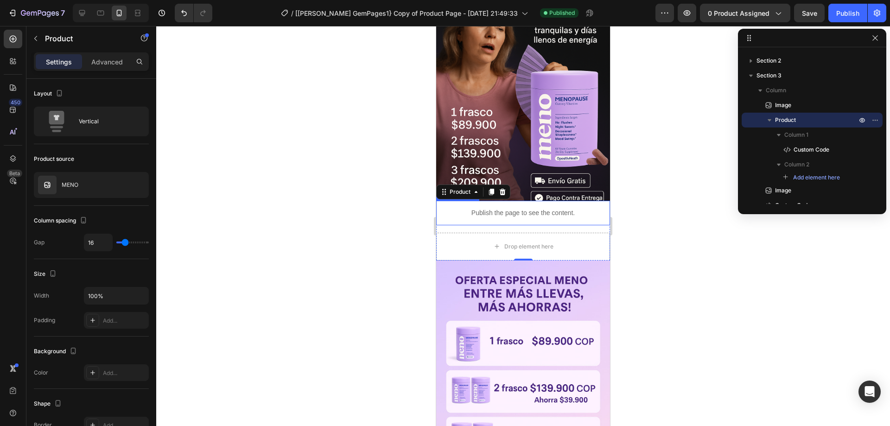
click at [449, 208] on p "Publish the page to see the content." at bounding box center [523, 213] width 174 height 10
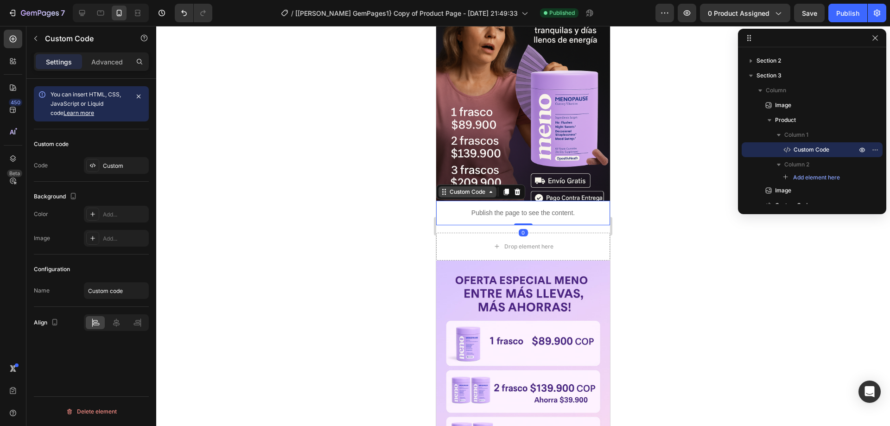
click at [444, 188] on icon at bounding box center [443, 191] width 7 height 7
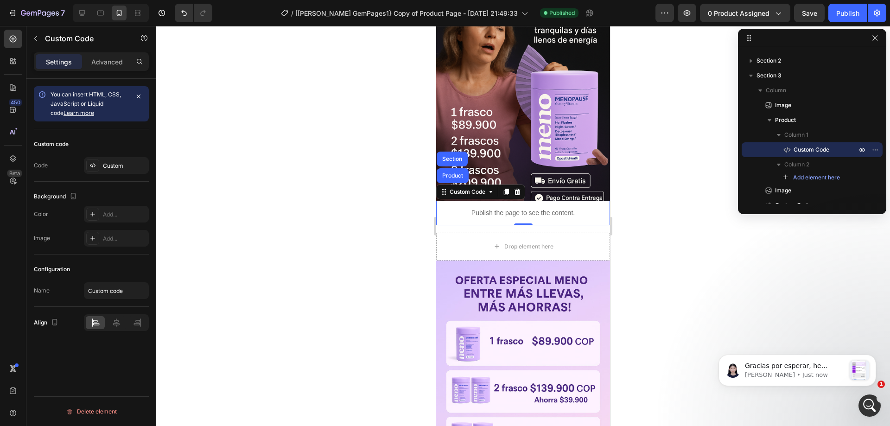
scroll to position [0, 0]
click at [16, 61] on icon at bounding box center [12, 61] width 9 height 9
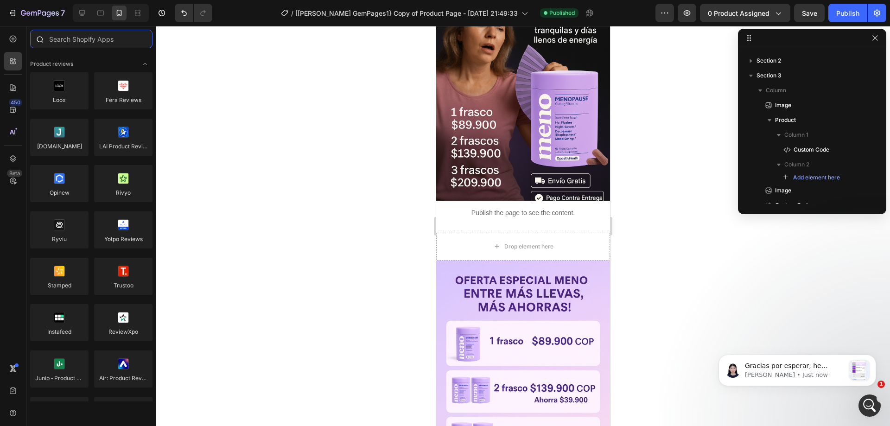
click at [88, 38] on input "text" at bounding box center [91, 39] width 122 height 19
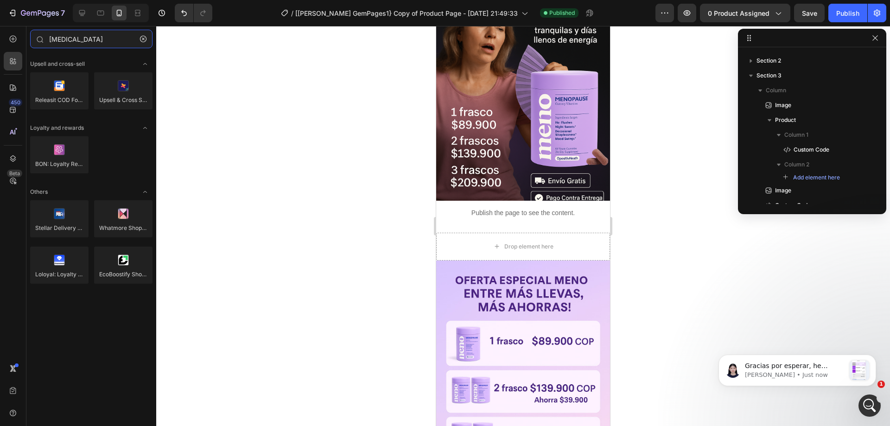
type input "rela"
